Goal: Task Accomplishment & Management: Manage account settings

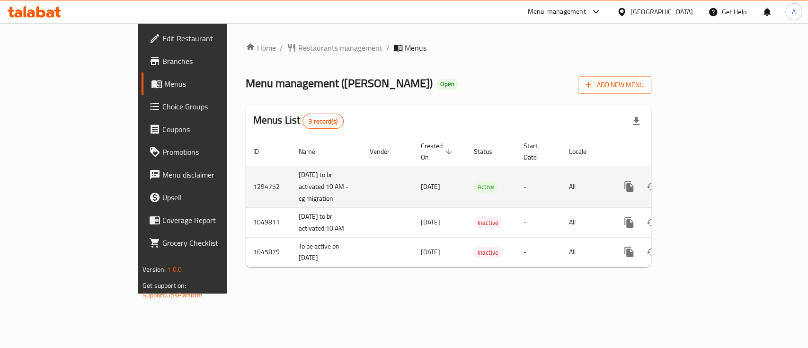
click at [716, 181] on td "enhanced table" at bounding box center [663, 187] width 106 height 42
click at [703, 181] on icon "enhanced table" at bounding box center [697, 186] width 11 height 11
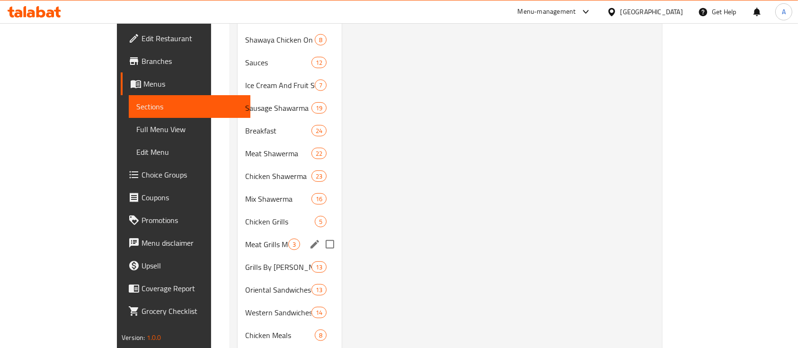
scroll to position [442, 0]
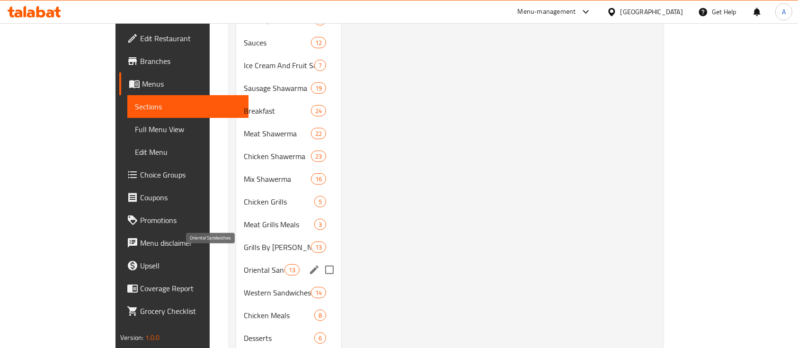
click at [244, 264] on span "Oriental Sandwiches" at bounding box center [264, 269] width 40 height 11
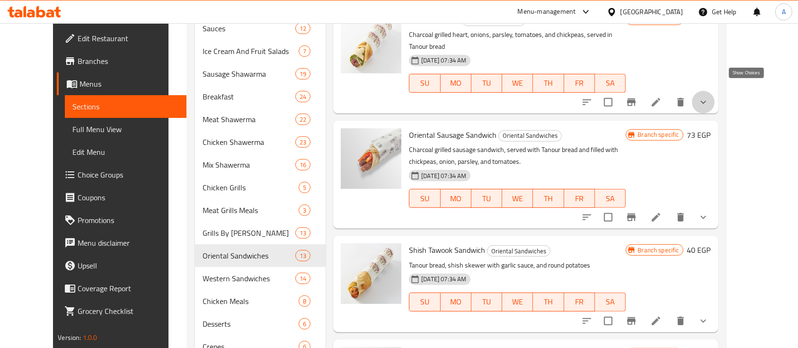
click at [709, 97] on icon "show more" at bounding box center [703, 102] width 11 height 11
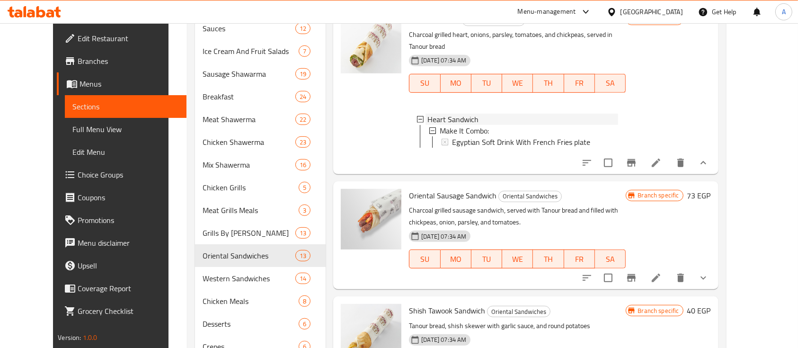
click at [443, 114] on span "Heart Sandwich" at bounding box center [453, 119] width 51 height 11
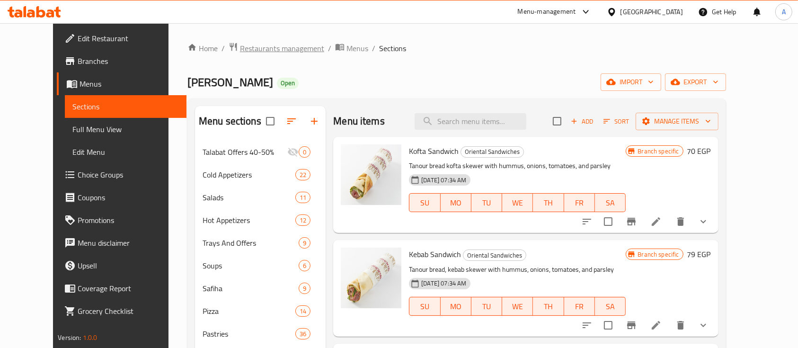
click at [240, 52] on span "Restaurants management" at bounding box center [282, 48] width 84 height 11
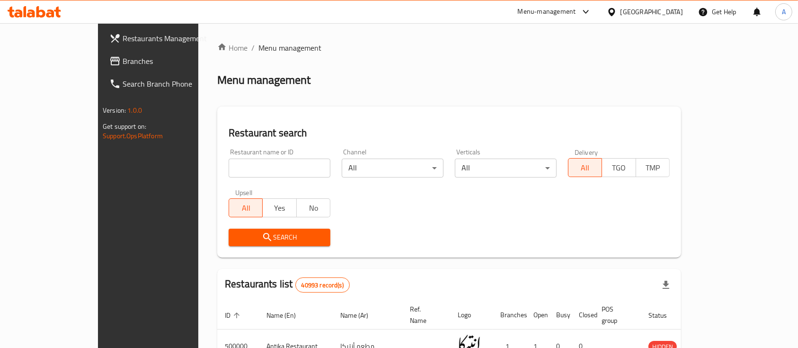
click at [229, 169] on input "search" at bounding box center [280, 168] width 102 height 19
paste input "677575"
type input "677575"
click button "Search" at bounding box center [280, 238] width 102 height 18
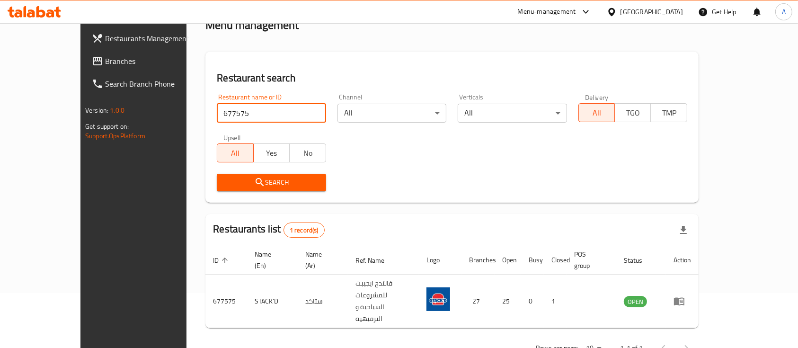
scroll to position [55, 0]
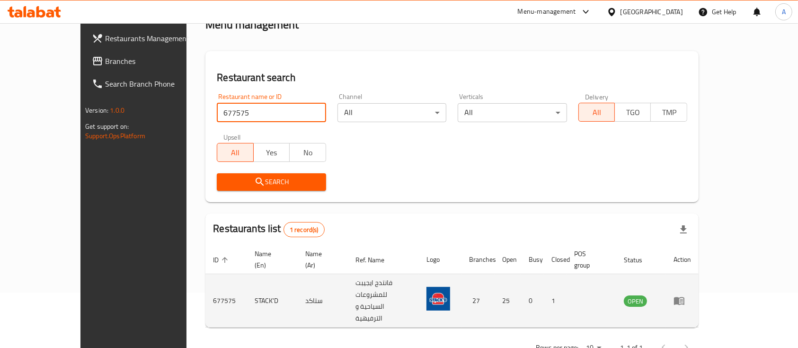
click at [685, 297] on icon "enhanced table" at bounding box center [679, 301] width 10 height 8
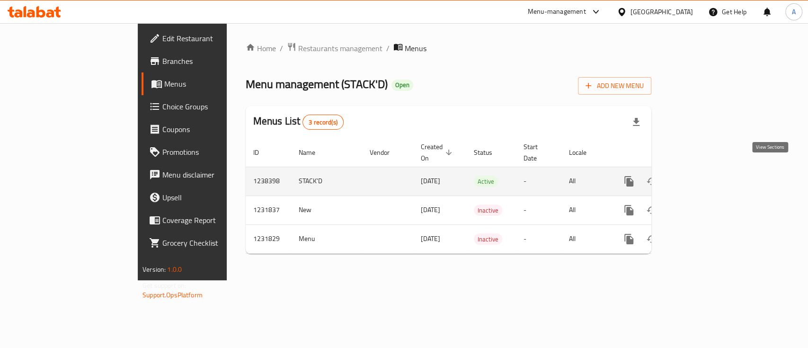
click at [703, 176] on icon "enhanced table" at bounding box center [697, 181] width 11 height 11
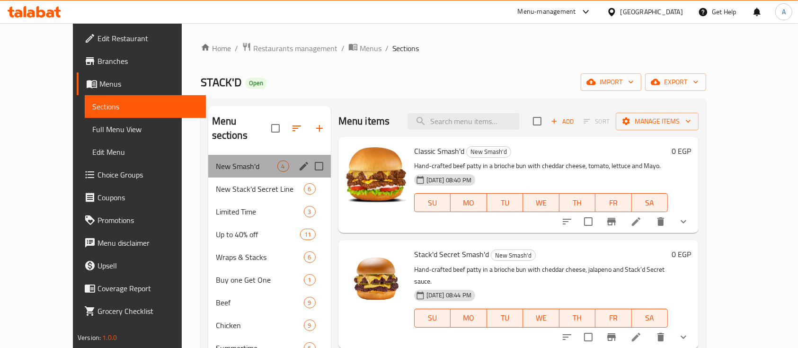
click at [208, 155] on div "New Smash'd 4" at bounding box center [269, 166] width 123 height 23
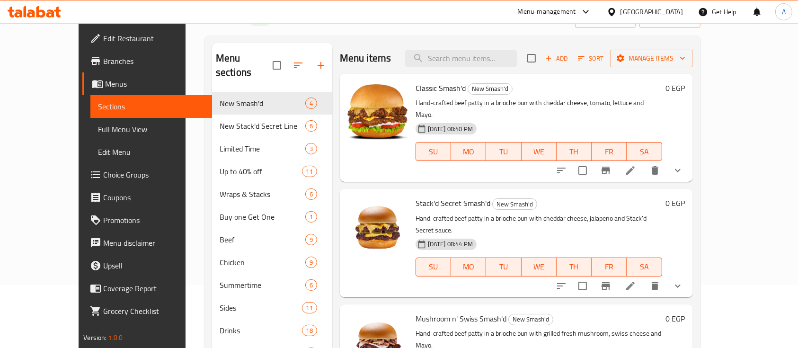
scroll to position [252, 0]
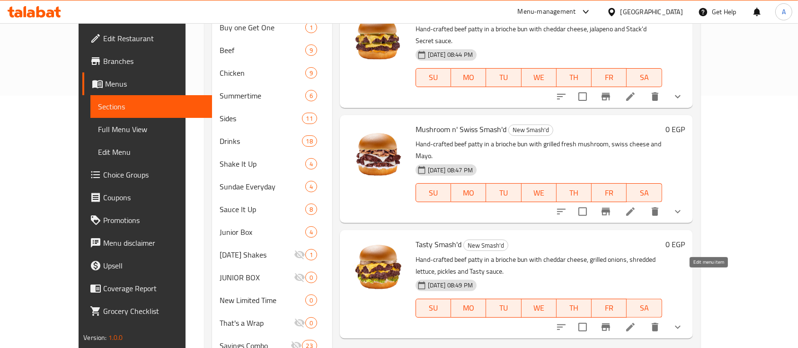
click at [636, 321] on icon at bounding box center [630, 326] width 11 height 11
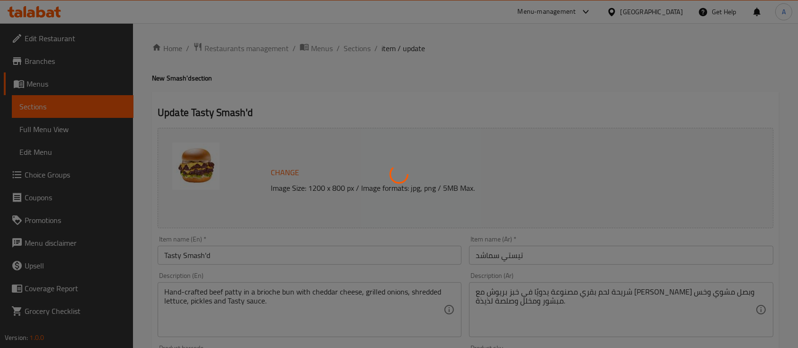
type input "أجعلها كومبو:"
type input "0"
type input "أجعلها كومبو:"
type input "0"
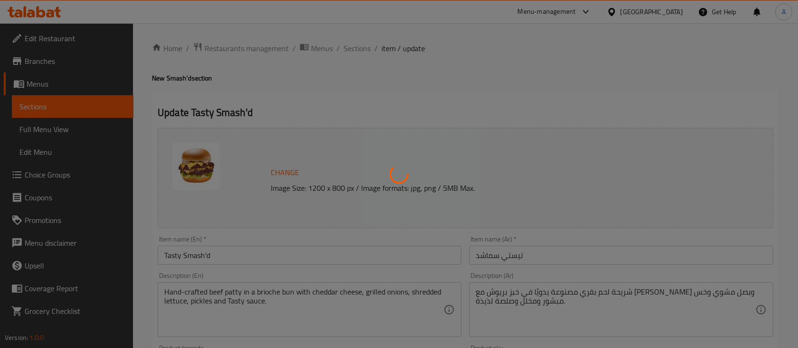
type input "0"
type input "أجعلها كومبو:"
type input "0"
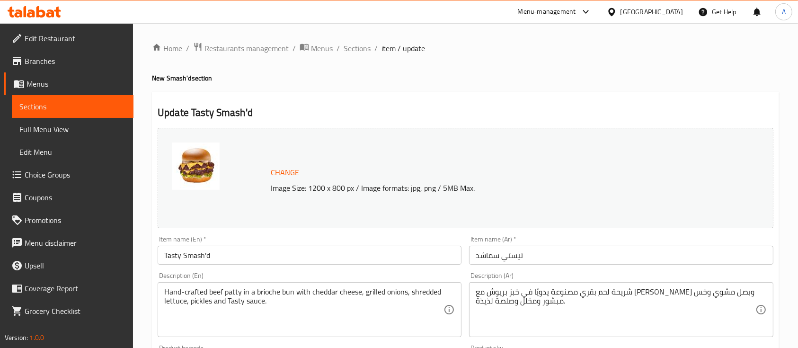
drag, startPoint x: 268, startPoint y: 116, endPoint x: 159, endPoint y: 83, distance: 114.0
drag, startPoint x: 149, startPoint y: 77, endPoint x: 153, endPoint y: 74, distance: 5.4
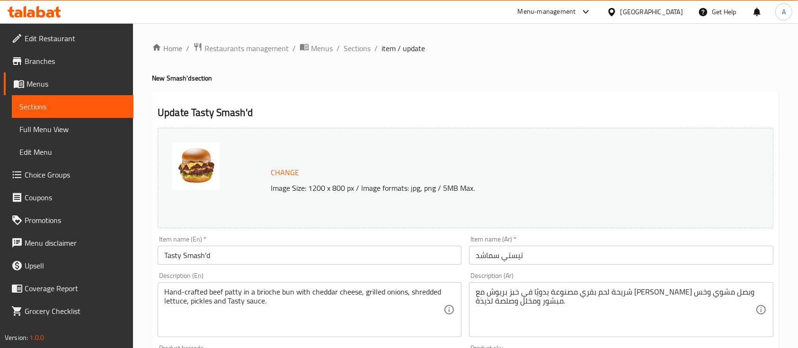
drag, startPoint x: 152, startPoint y: 80, endPoint x: 267, endPoint y: 98, distance: 117.1
click at [258, 110] on h2 "Update Tasty Smash'd" at bounding box center [466, 113] width 616 height 14
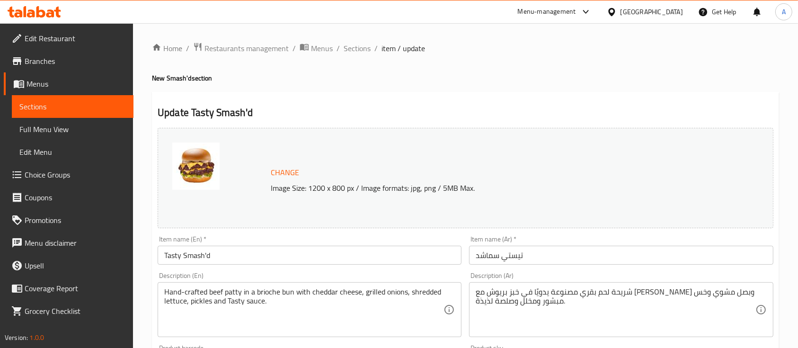
click at [348, 47] on span "Sections" at bounding box center [357, 48] width 27 height 11
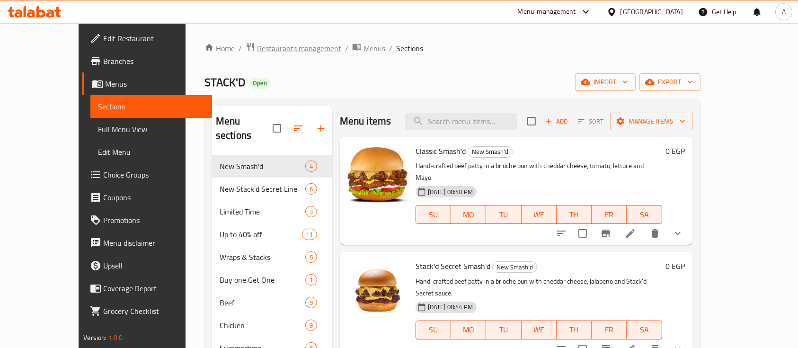
click at [264, 45] on span "Restaurants management" at bounding box center [299, 48] width 84 height 11
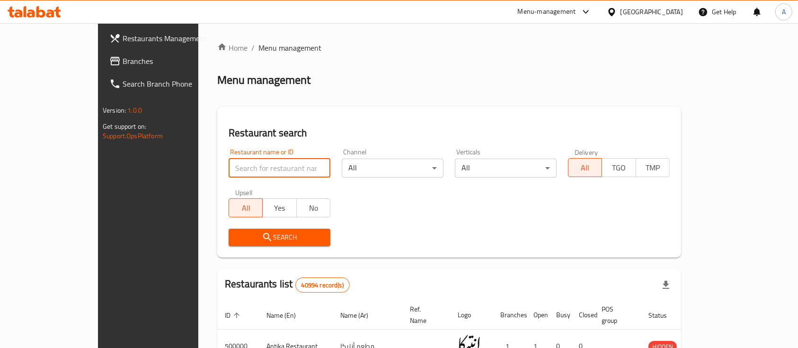
click at [229, 165] on input "search" at bounding box center [280, 168] width 102 height 19
type input "Wimpy"
click button "Search" at bounding box center [280, 238] width 102 height 18
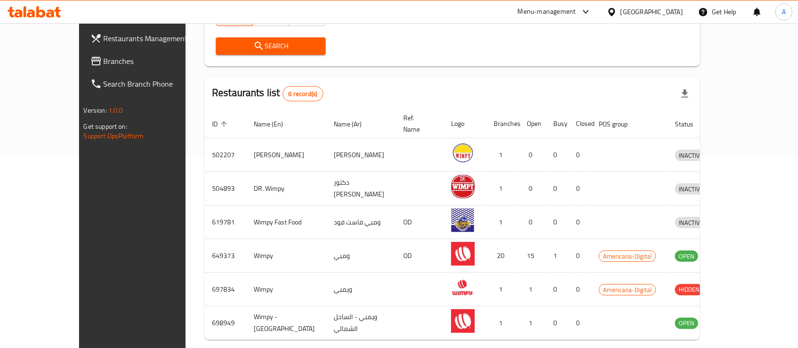
scroll to position [192, 0]
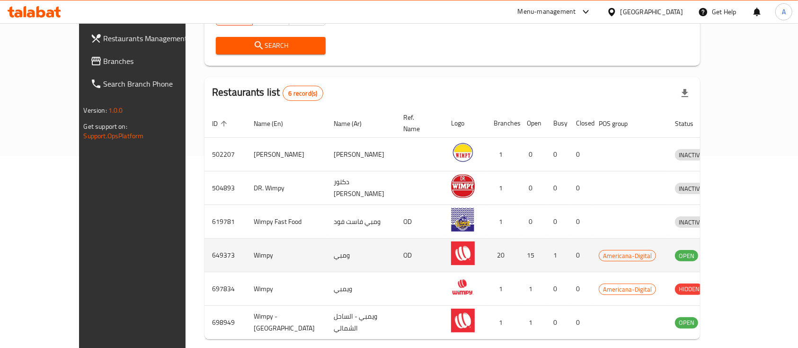
click at [749, 246] on td "enhanced table" at bounding box center [735, 256] width 33 height 34
click at [737, 252] on icon "enhanced table" at bounding box center [732, 256] width 10 height 8
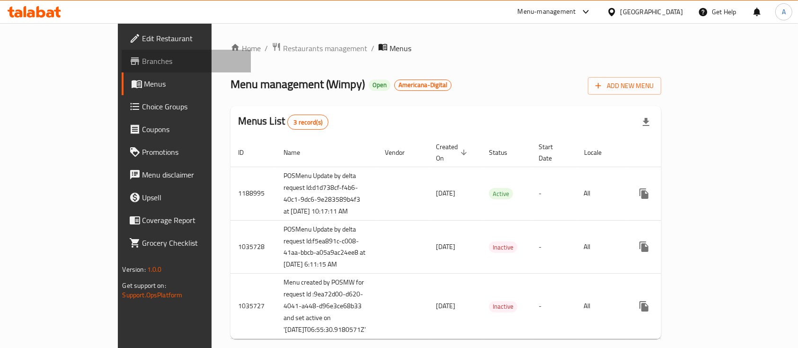
click at [143, 62] on span "Branches" at bounding box center [193, 60] width 101 height 11
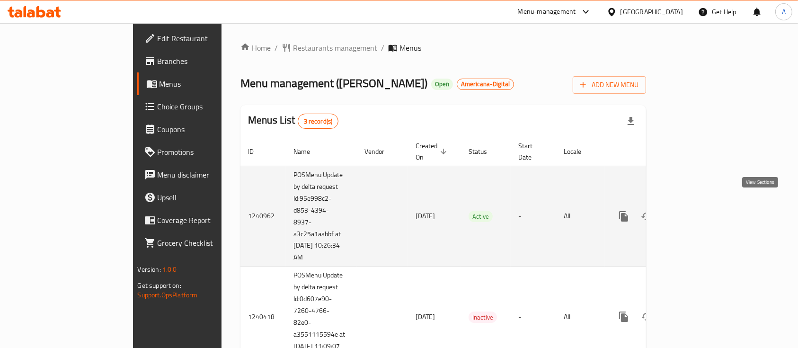
click at [704, 205] on link "enhanced table" at bounding box center [692, 216] width 23 height 23
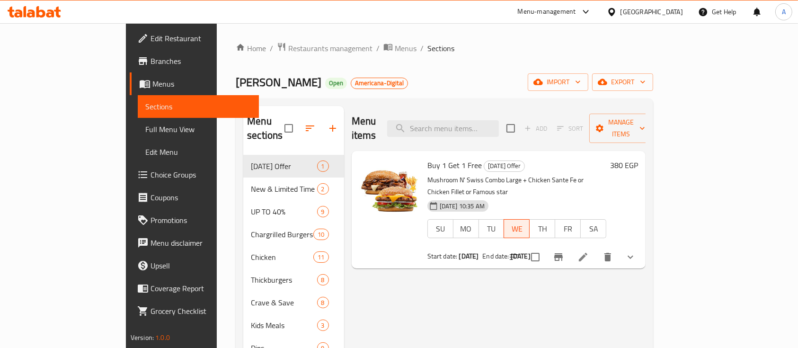
click at [428, 158] on span "Buy 1 Get 1 Free" at bounding box center [455, 165] width 54 height 14
copy h6 "Buy 1 Get 1 Free"
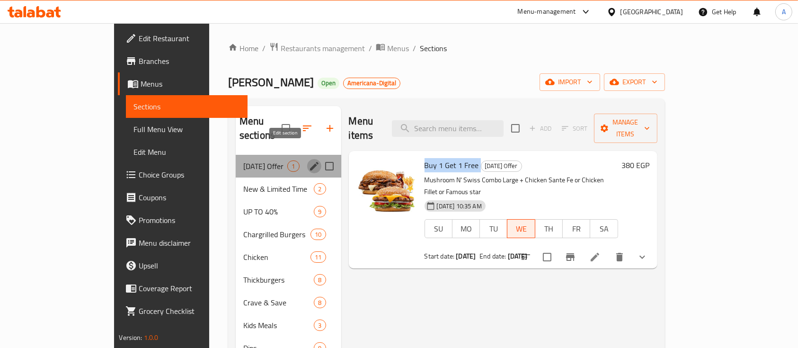
click at [309, 160] on icon "edit" at bounding box center [314, 165] width 11 height 11
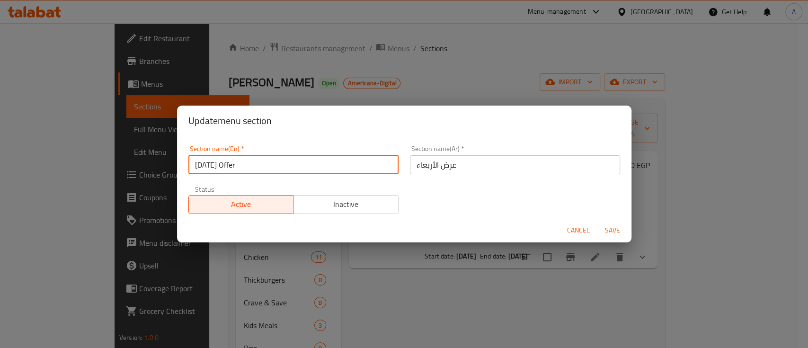
drag, startPoint x: 256, startPoint y: 167, endPoint x: 189, endPoint y: 159, distance: 66.8
click at [189, 159] on input "Wednesday Offer" at bounding box center [293, 164] width 210 height 19
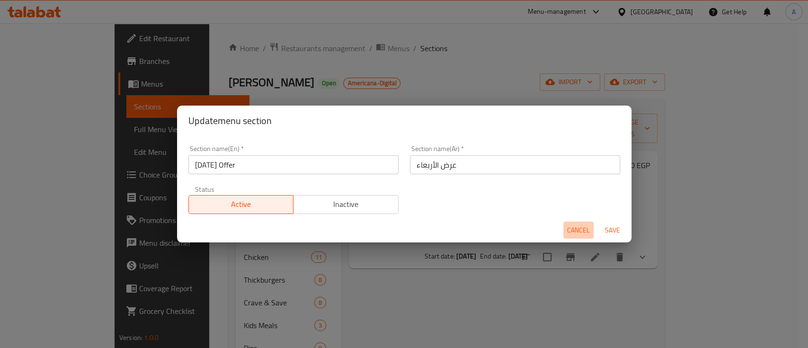
click at [571, 234] on span "Cancel" at bounding box center [578, 230] width 23 height 12
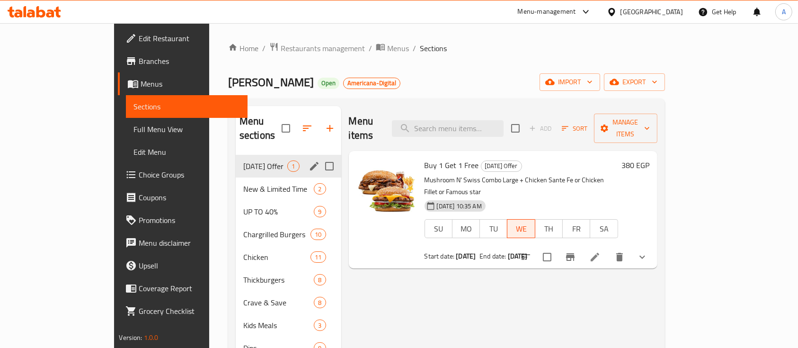
click at [433, 158] on span "Buy 1 Get 1 Free" at bounding box center [452, 165] width 54 height 14
copy h6 "Buy 1 Get 1 Free"
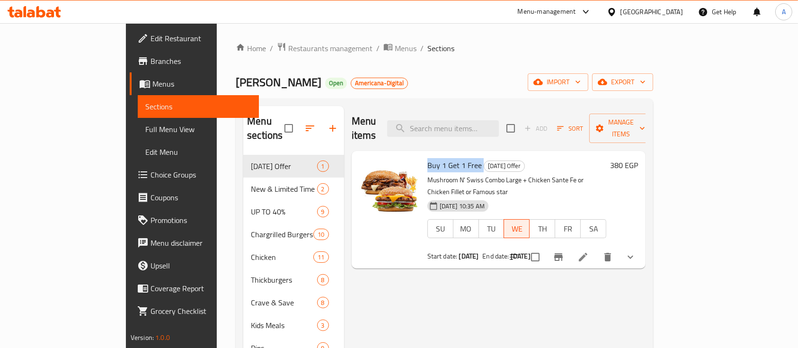
click at [588, 253] on icon at bounding box center [583, 257] width 9 height 9
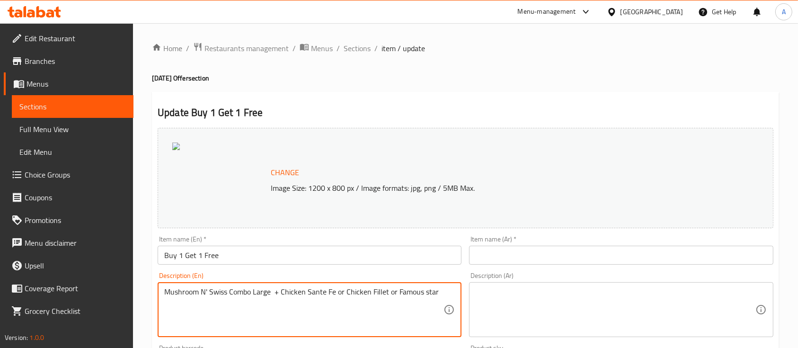
click at [273, 288] on textarea "Mushroom N' Swiss Combo Large + Chicken Sante Fe or Chicken Fillet or Famous st…" at bounding box center [303, 309] width 279 height 45
